Goal: Communication & Community: Answer question/provide support

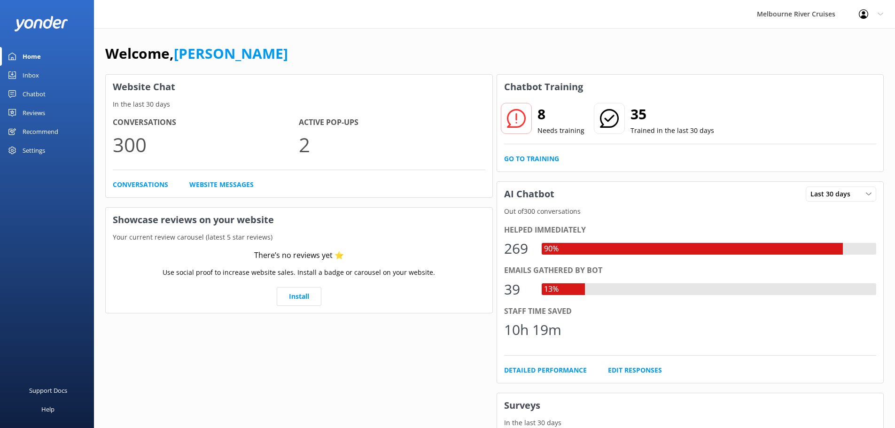
click at [38, 73] on div "Inbox" at bounding box center [31, 75] width 16 height 19
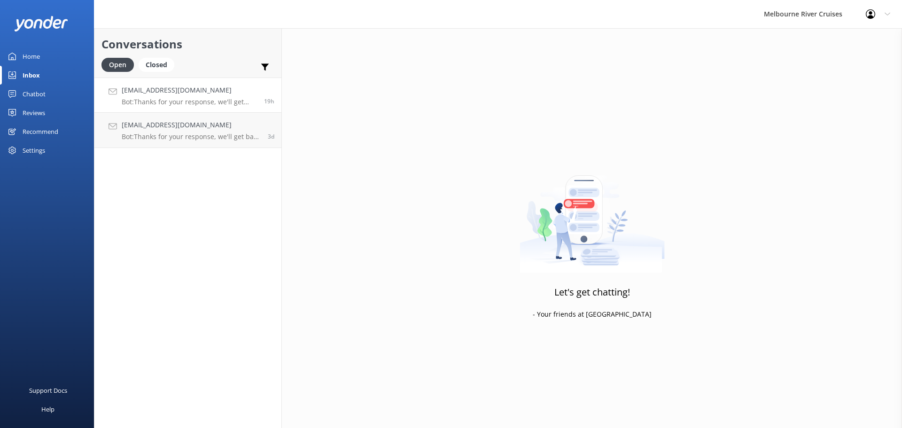
click at [165, 99] on p "Bot: Thanks for your response, we'll get back to you as soon as we can during o…" at bounding box center [189, 102] width 135 height 8
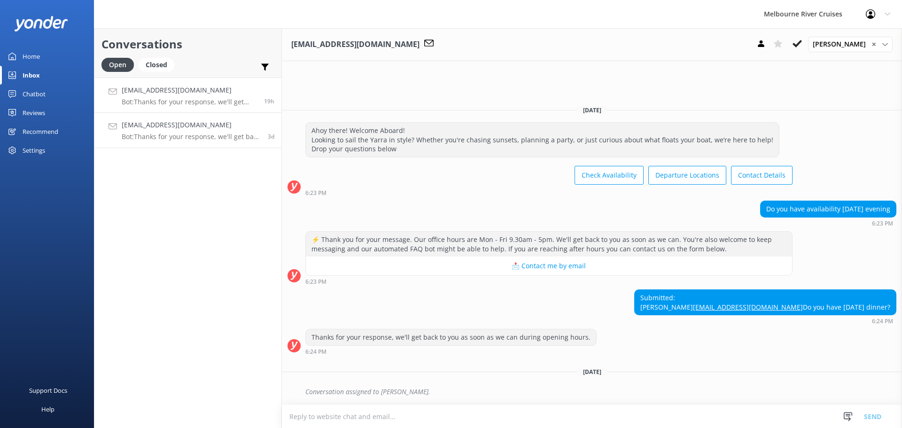
click at [166, 117] on link "vickicansfield@hotmail.co.uk Bot: Thanks for your response, we'll get back to y…" at bounding box center [187, 130] width 187 height 35
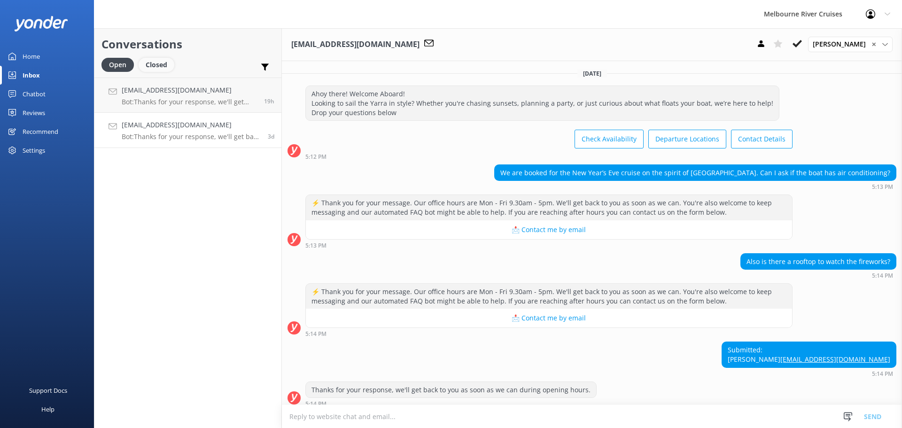
scroll to position [62, 0]
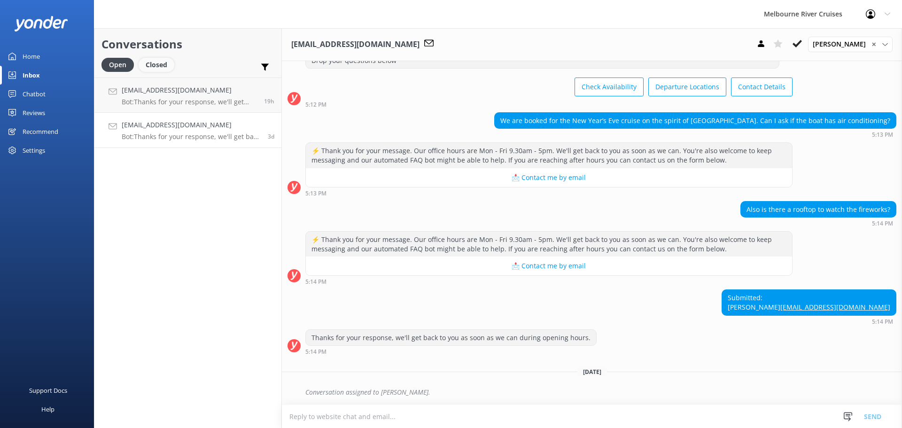
click at [158, 66] on div "Closed" at bounding box center [157, 65] width 36 height 14
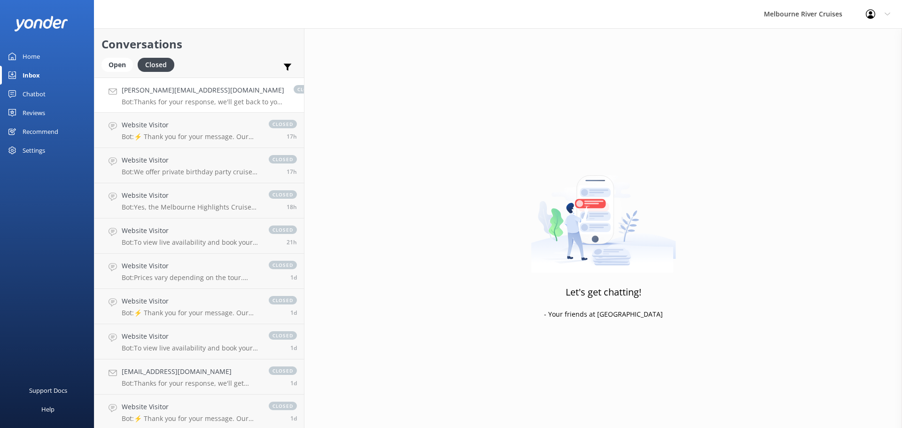
click at [177, 94] on h4 "sam.briginshaw@richgro.com.au" at bounding box center [203, 90] width 163 height 10
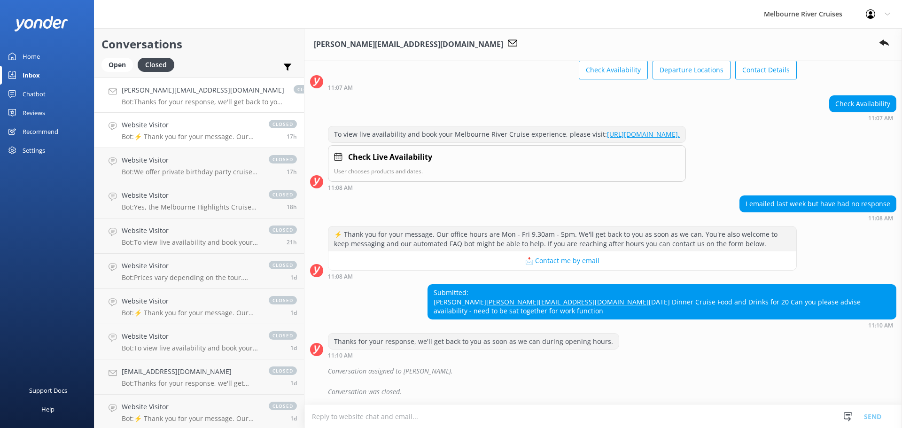
scroll to position [96, 0]
click at [196, 138] on p "Bot: ⚡ Thank you for your message. Our office hours are Mon - Fri 9.30am - 5pm.…" at bounding box center [191, 136] width 138 height 8
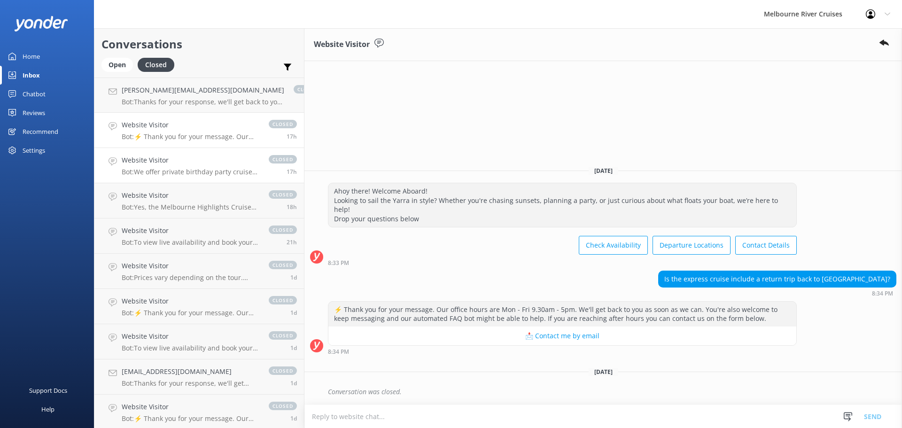
click at [181, 167] on div "Website Visitor Bot: We offer private birthday party cruises for all ages, perf…" at bounding box center [191, 165] width 138 height 21
click at [179, 202] on div "Website Visitor Bot: Yes, the Melbourne Highlights Cruise combines the Ports & …" at bounding box center [191, 200] width 138 height 21
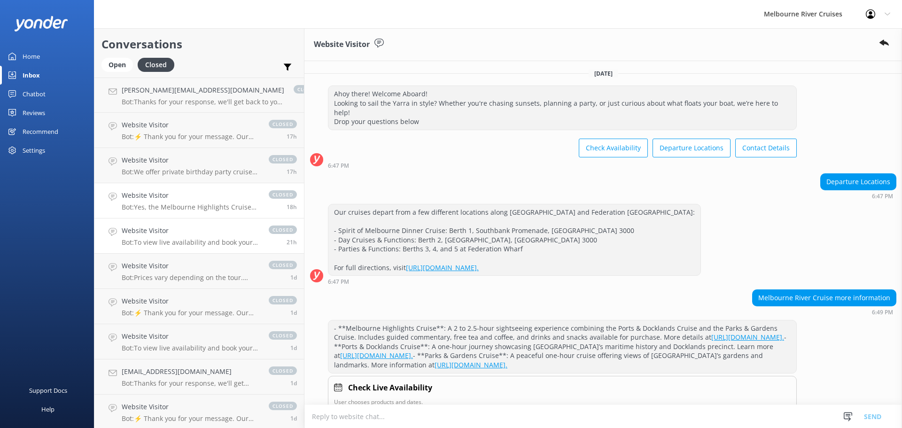
scroll to position [111, 0]
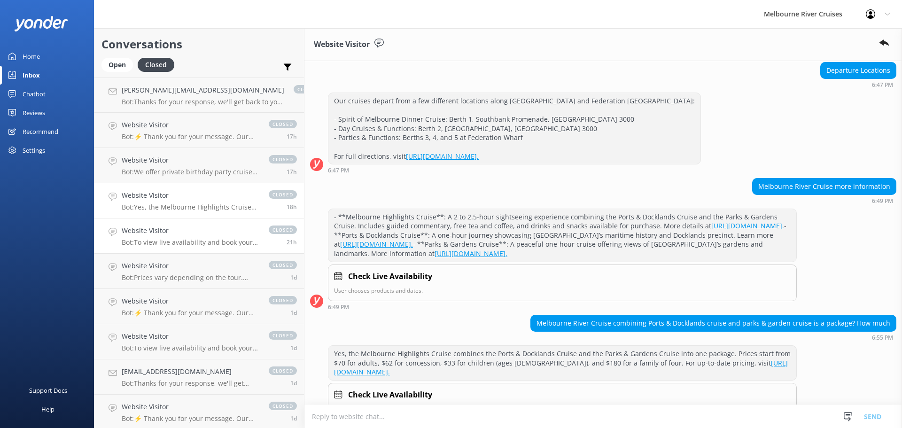
click at [194, 237] on div "Website Visitor Bot: To view live availability and book your Melbourne River Cr…" at bounding box center [191, 236] width 138 height 21
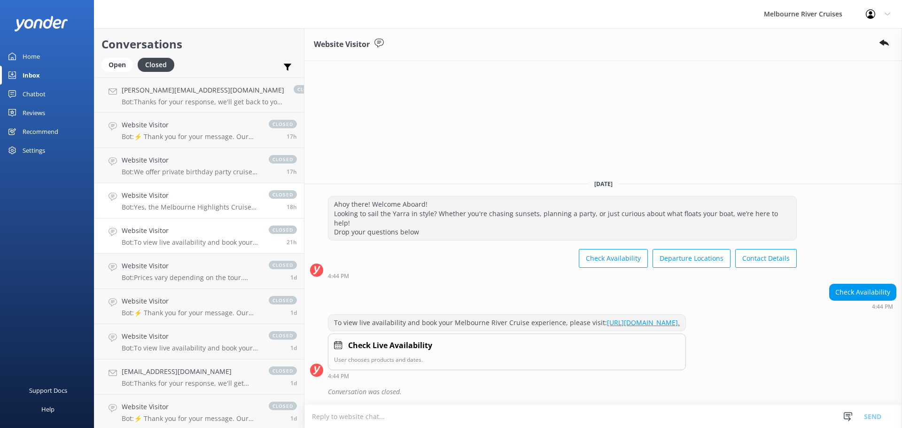
click at [201, 199] on h4 "Website Visitor" at bounding box center [191, 195] width 138 height 10
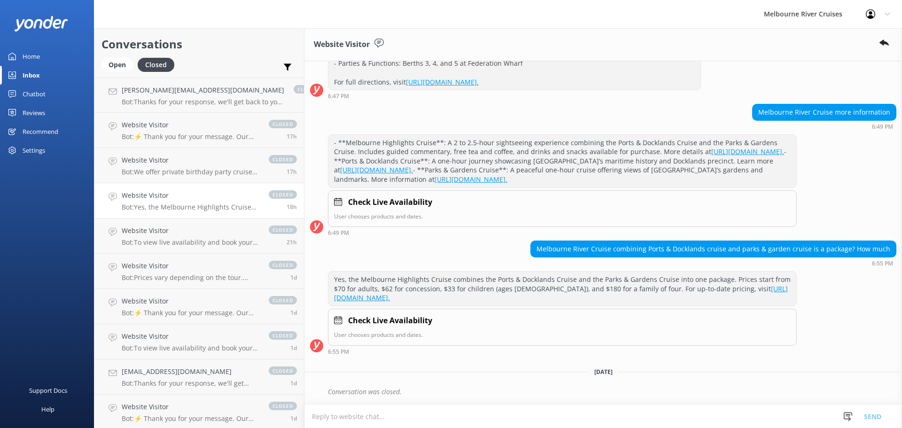
scroll to position [213, 0]
click at [175, 176] on p "Bot: We offer private birthday party cruises for all ages, perfect for celebrat…" at bounding box center [191, 172] width 138 height 8
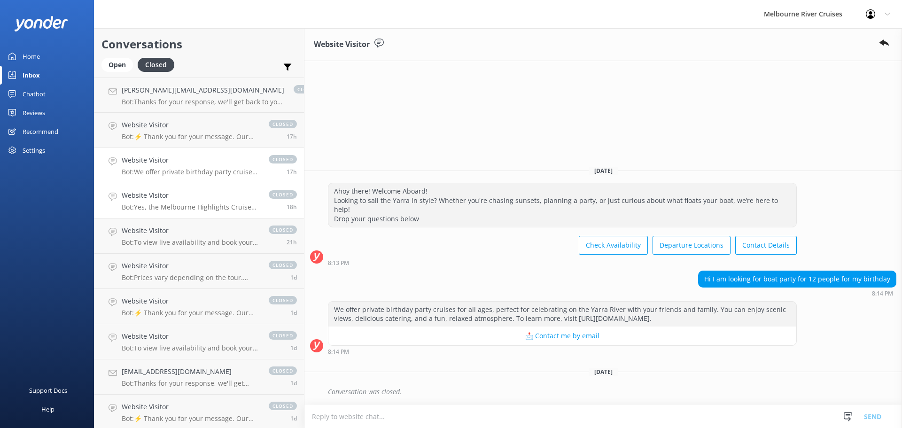
click at [172, 194] on h4 "Website Visitor" at bounding box center [191, 195] width 138 height 10
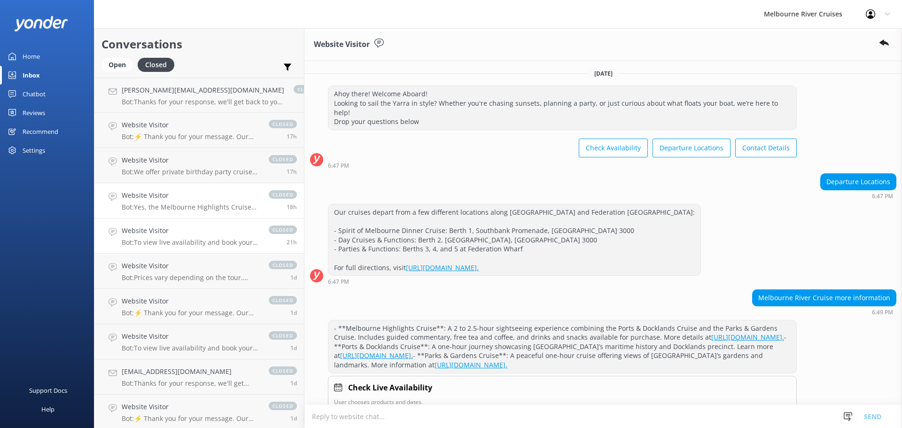
click at [170, 239] on p "Bot: To view live availability and book your Melbourne River Cruise experience,…" at bounding box center [191, 242] width 138 height 8
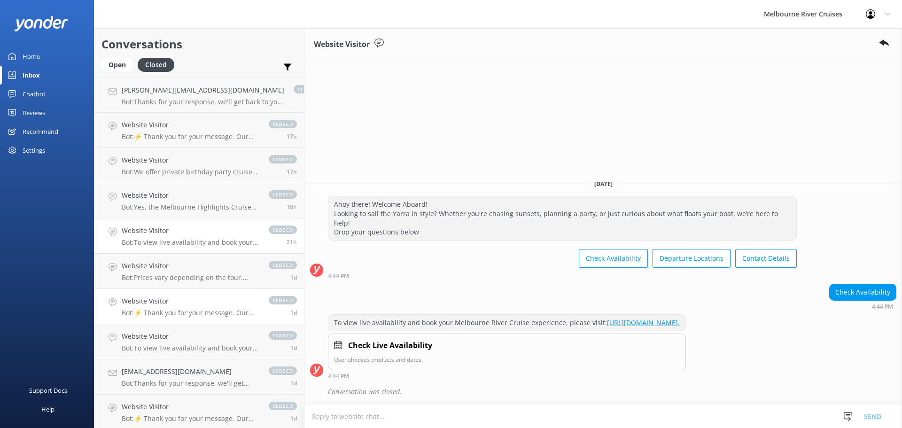
click at [163, 298] on h4 "Website Visitor" at bounding box center [191, 301] width 138 height 10
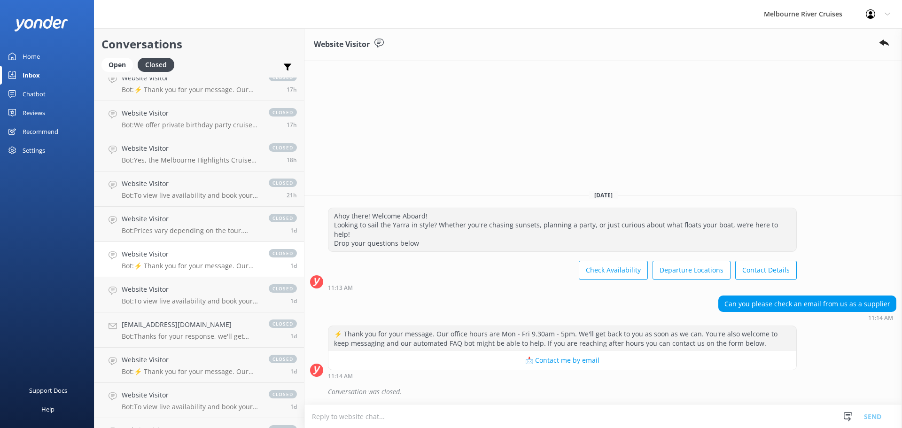
scroll to position [94, 0]
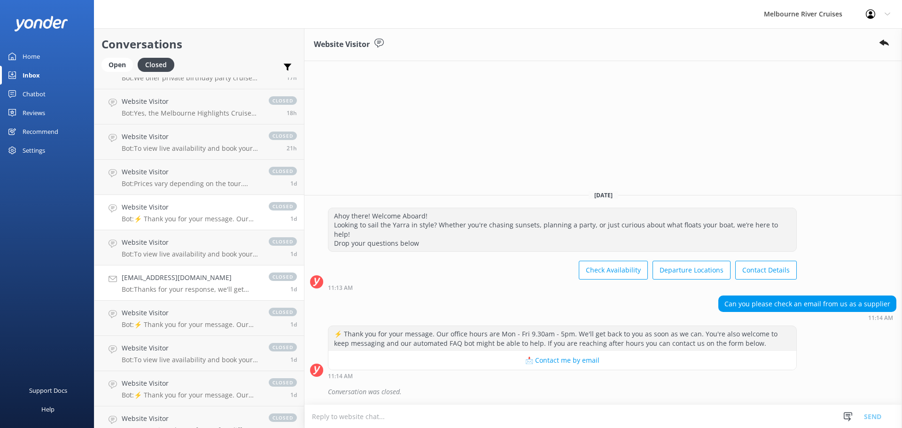
click at [177, 277] on h4 "info@jstours4u.com" at bounding box center [191, 277] width 138 height 10
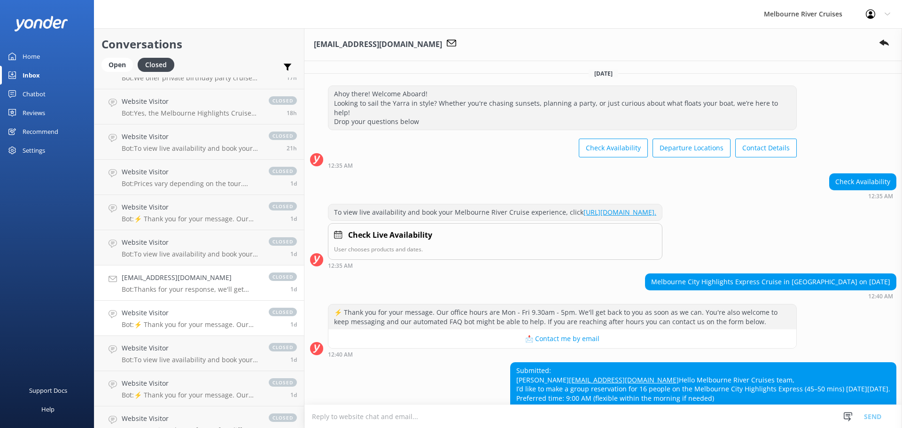
scroll to position [231, 0]
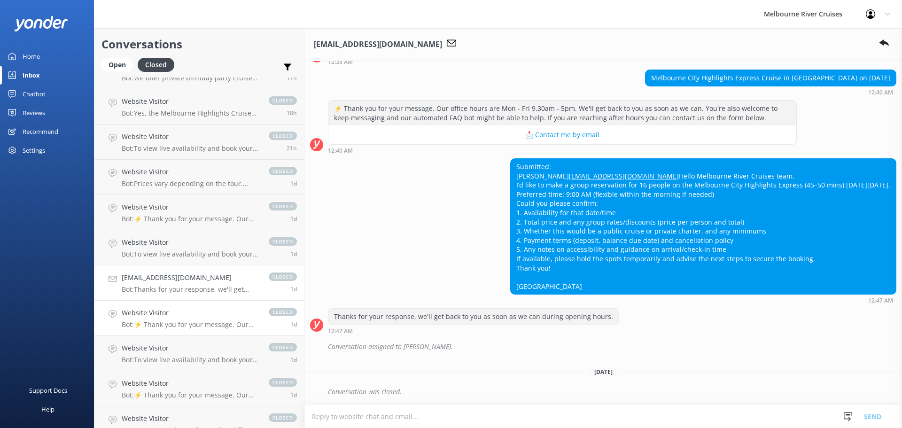
click at [176, 319] on div "Website Visitor Bot: ⚡ Thank you for your message. Our office hours are Mon - F…" at bounding box center [191, 318] width 138 height 21
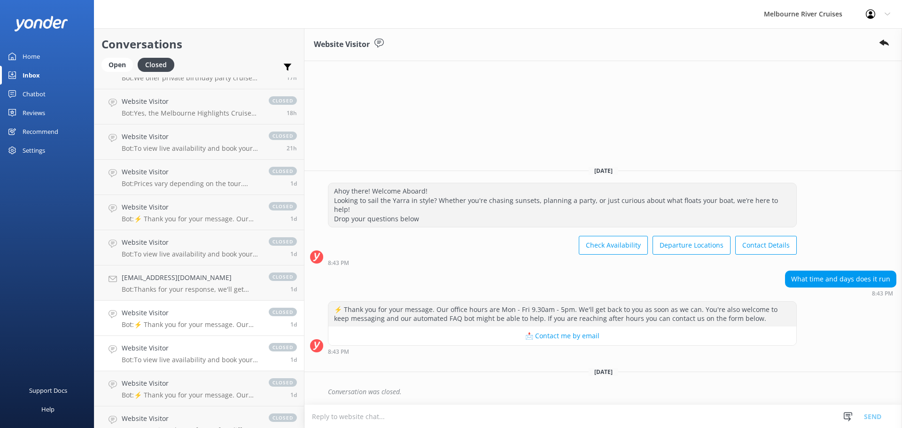
click at [178, 348] on h4 "Website Visitor" at bounding box center [191, 348] width 138 height 10
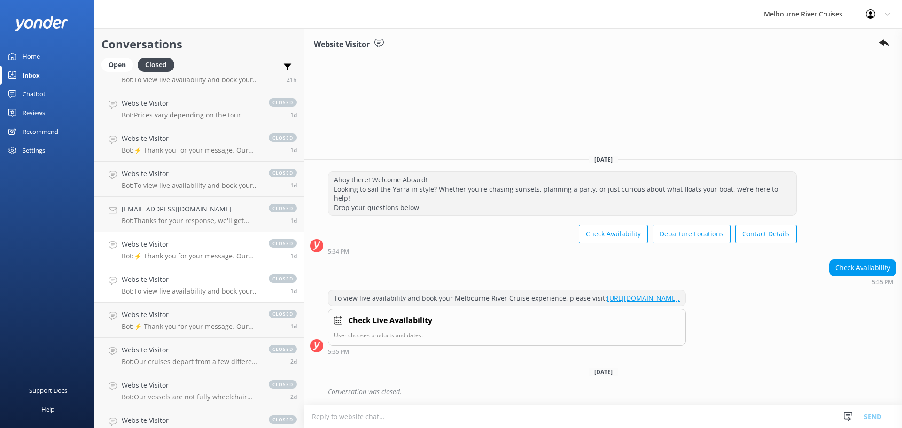
scroll to position [188, 0]
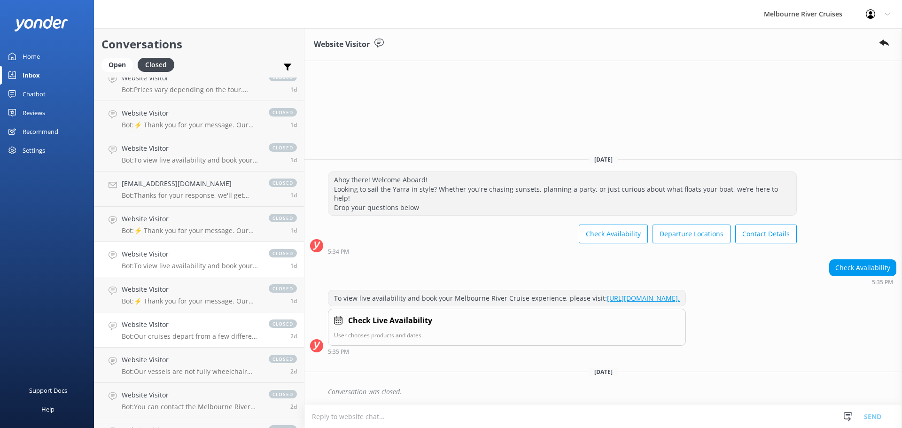
drag, startPoint x: 179, startPoint y: 322, endPoint x: 175, endPoint y: 344, distance: 22.3
click at [179, 323] on h4 "Website Visitor" at bounding box center [191, 324] width 138 height 10
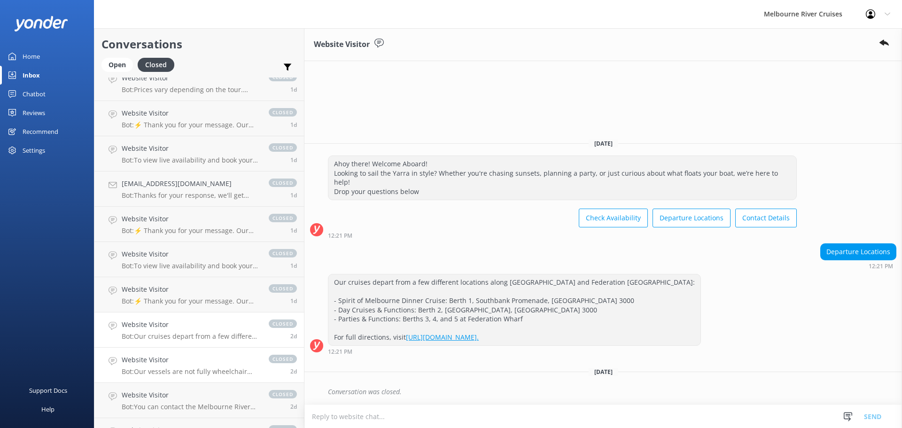
click at [180, 373] on p "Bot: Our vessels are not fully wheelchair accessible due to the tidal nature of…" at bounding box center [191, 371] width 138 height 8
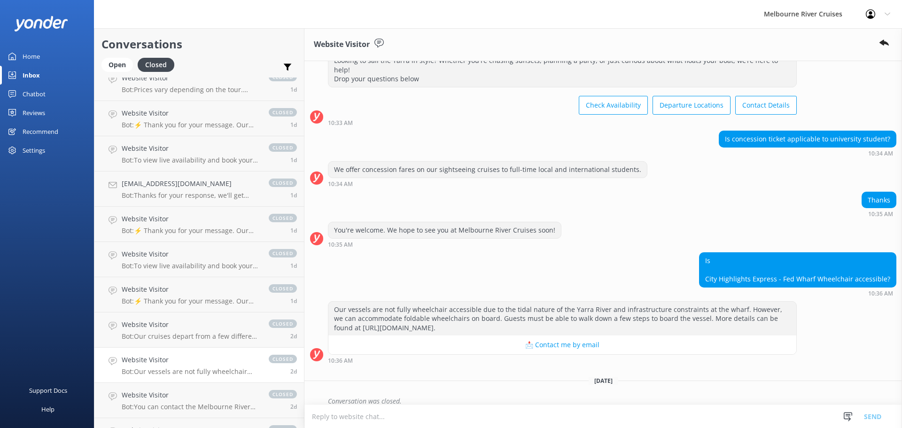
scroll to position [235, 0]
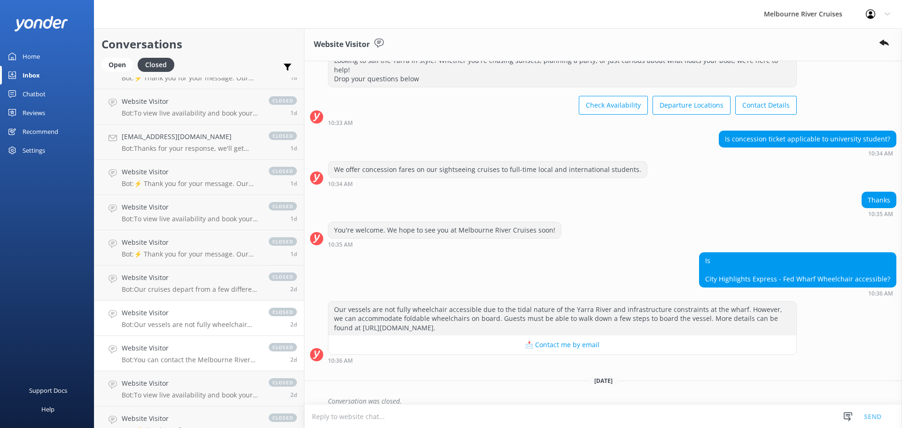
click at [184, 357] on p "Bot: You can contact the Melbourne River Cruises team by emailing info@melbcrui…" at bounding box center [191, 360] width 138 height 8
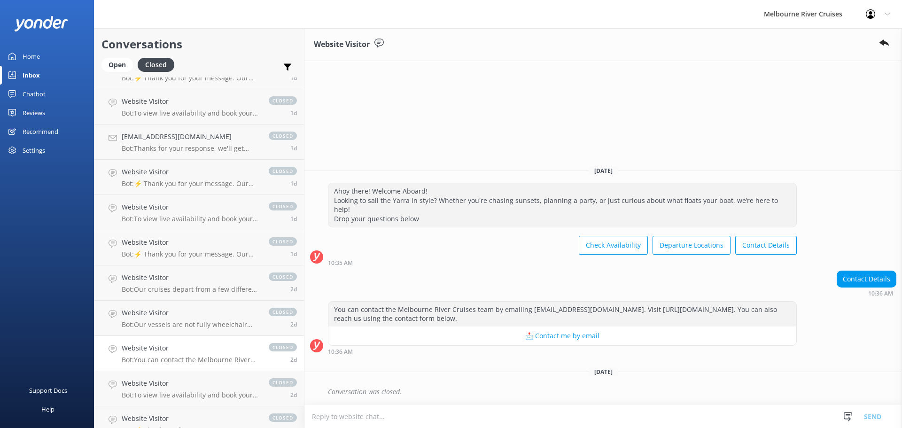
scroll to position [282, 0]
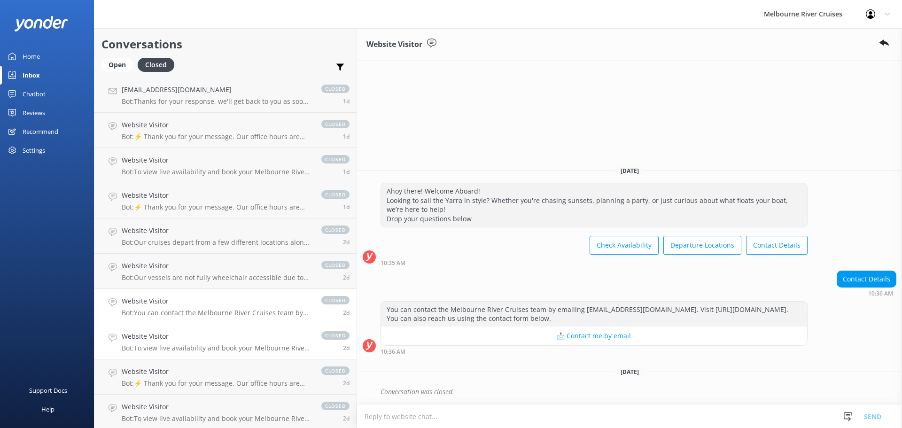
click at [187, 351] on p "Bot: To view live availability and book your Melbourne River Cruise experience,…" at bounding box center [217, 348] width 190 height 8
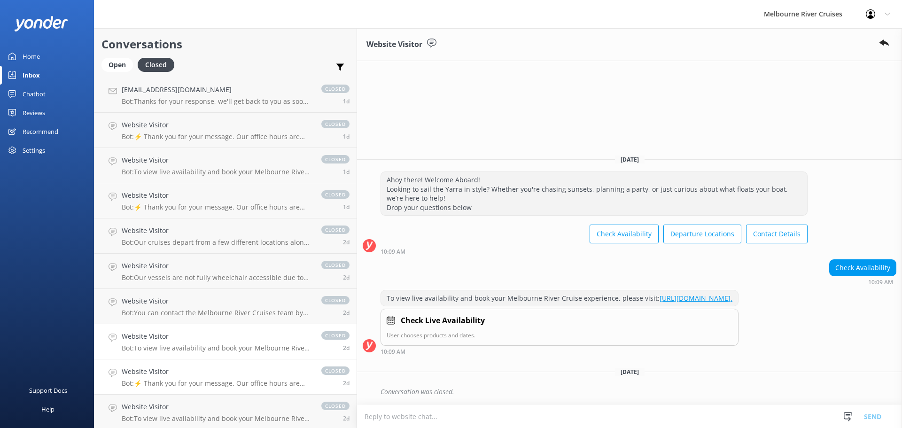
click at [185, 373] on h4 "Website Visitor" at bounding box center [217, 371] width 190 height 10
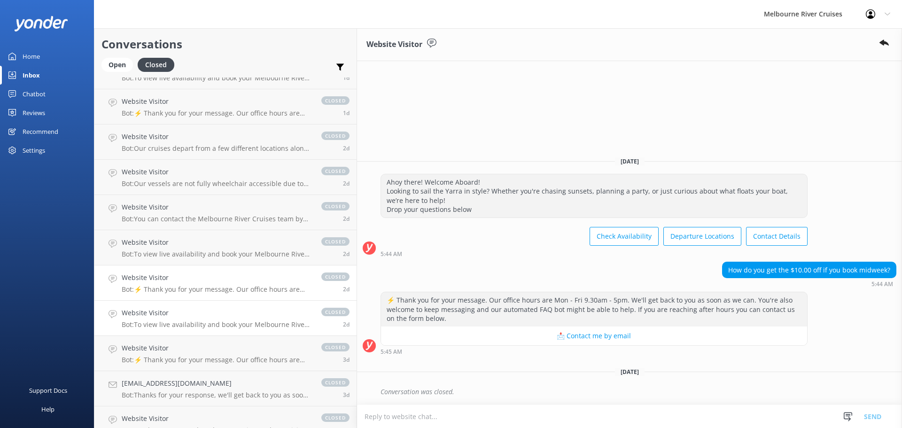
scroll to position [423, 0]
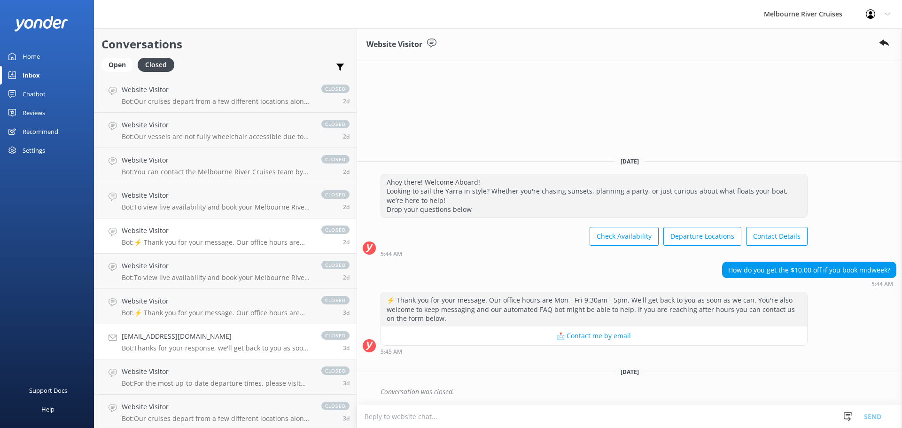
click at [186, 350] on p "Bot: Thanks for your response, we'll get back to you as soon as we can during o…" at bounding box center [217, 348] width 190 height 8
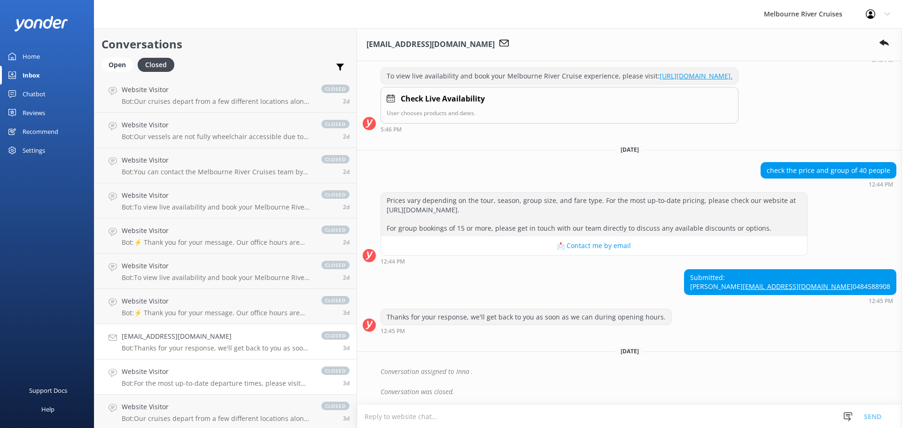
scroll to position [155, 0]
click at [187, 371] on h4 "Website Visitor" at bounding box center [217, 371] width 190 height 10
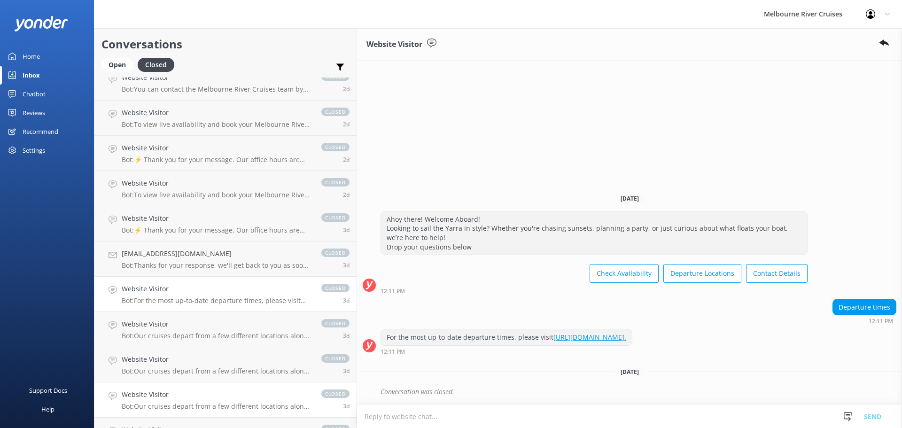
scroll to position [564, 0]
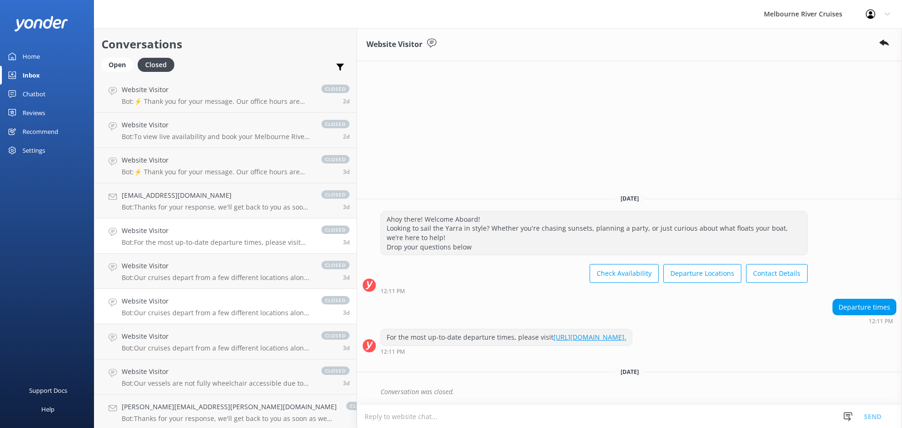
click at [196, 321] on link "Website Visitor Bot: Our cruises depart from a few different locations along So…" at bounding box center [225, 306] width 262 height 35
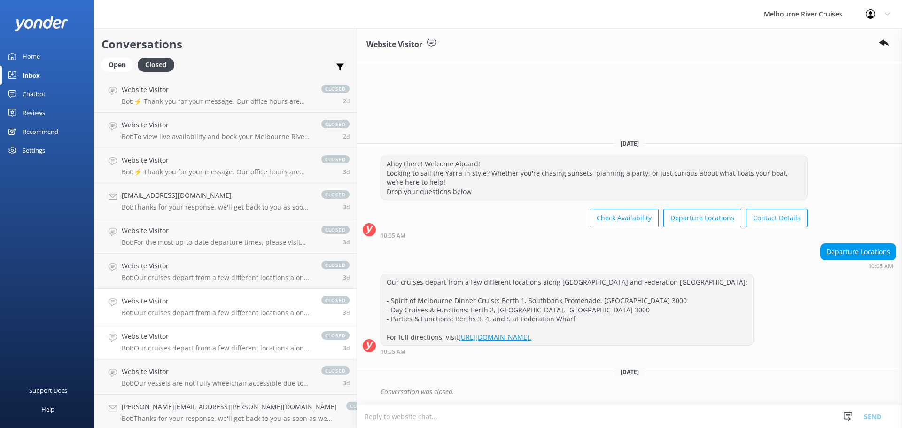
click at [196, 343] on div "Website Visitor Bot: Our cruises depart from a few different locations along So…" at bounding box center [217, 341] width 190 height 21
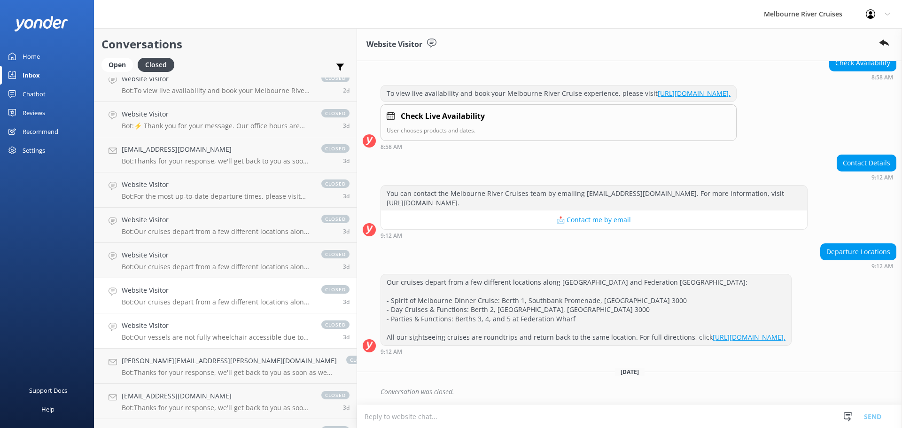
scroll to position [611, 0]
click at [189, 331] on div "Website Visitor Bot: Our vessels are not fully wheelchair accessible due to the…" at bounding box center [217, 329] width 190 height 21
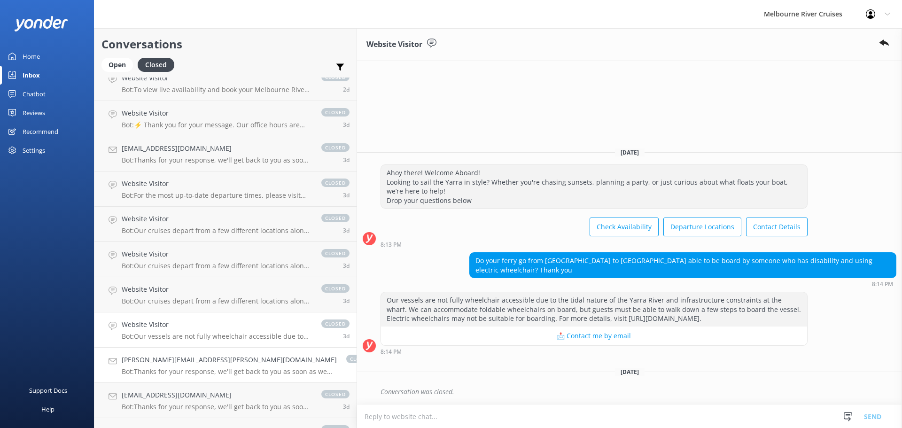
click at [188, 359] on h4 "jayne.hill@smseymour.catholic.edu.au" at bounding box center [229, 360] width 215 height 10
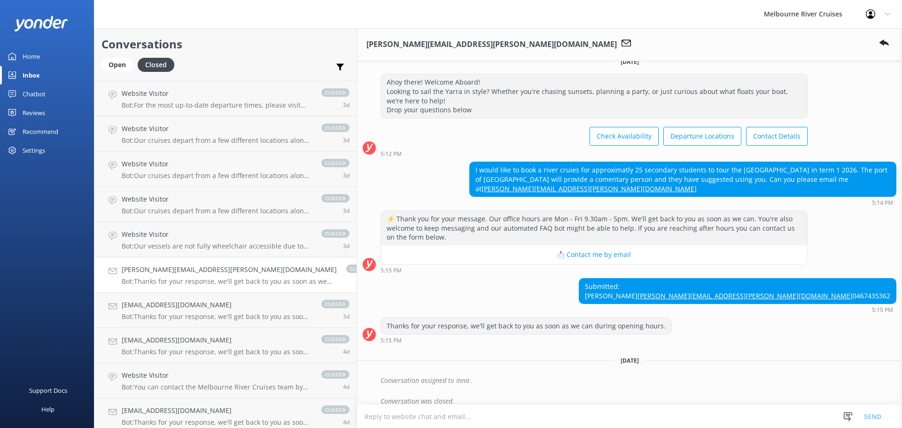
scroll to position [705, 0]
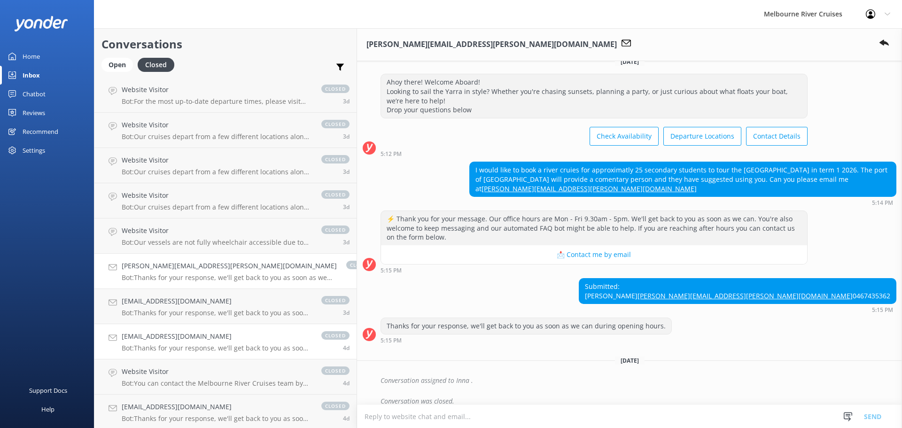
click at [188, 351] on p "Bot: Thanks for your response, we'll get back to you as soon as we can during o…" at bounding box center [217, 348] width 190 height 8
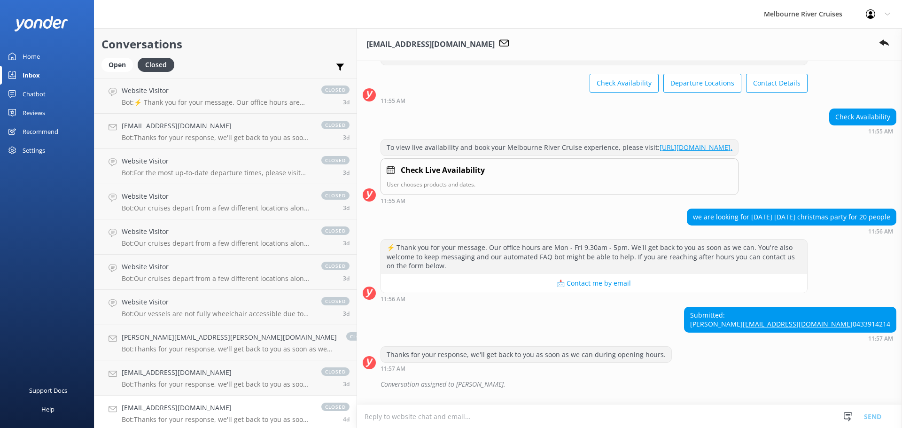
scroll to position [533, 0]
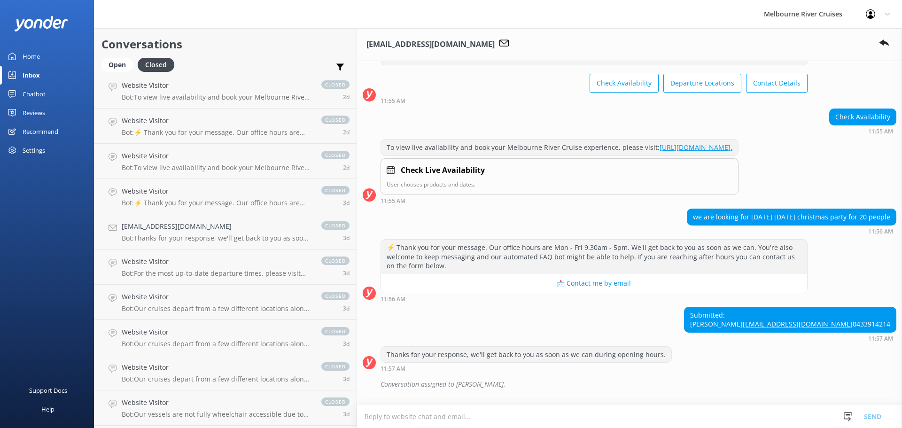
click at [37, 53] on div "Home" at bounding box center [31, 56] width 17 height 19
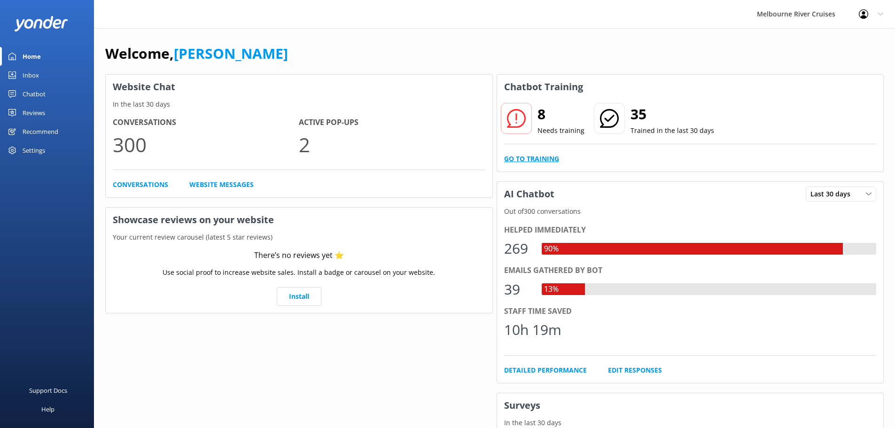
click at [547, 159] on link "Go to Training" at bounding box center [531, 159] width 55 height 10
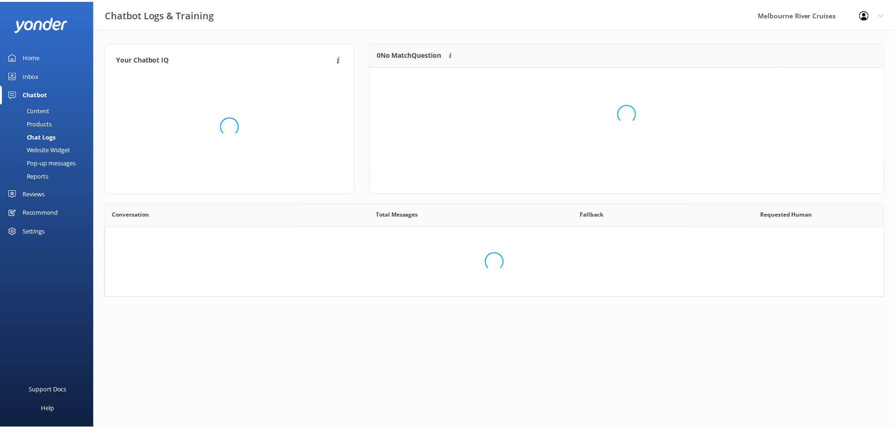
scroll to position [322, 770]
